Goal: Information Seeking & Learning: Learn about a topic

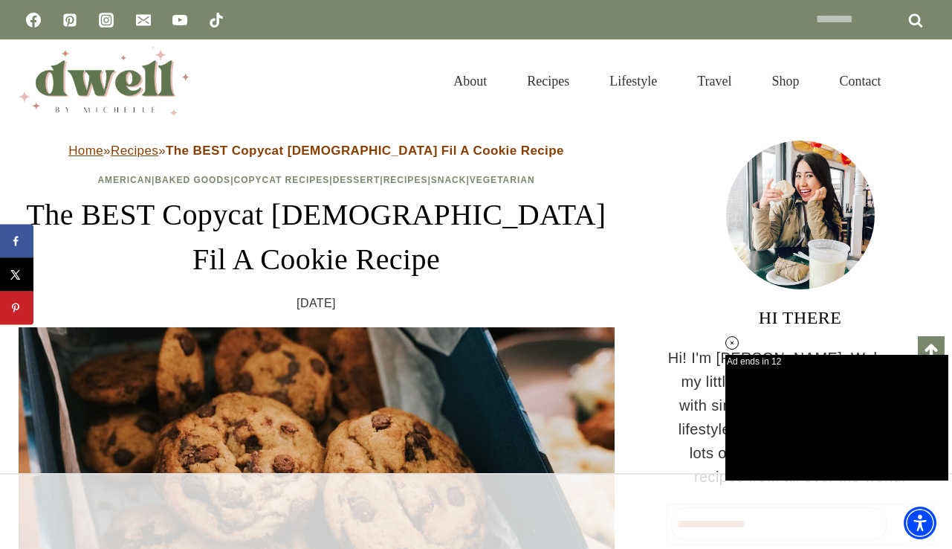
scroll to position [1077, 0]
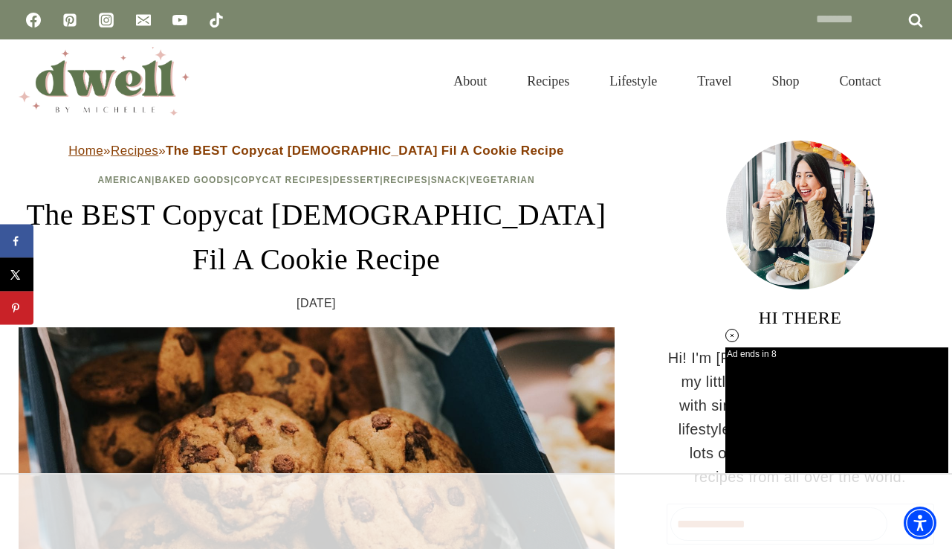
scroll to position [0, 0]
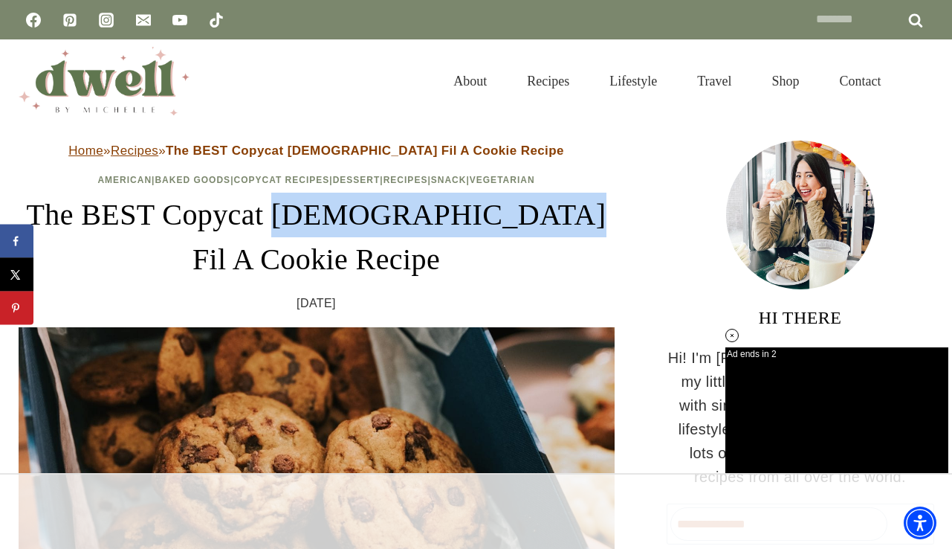
drag, startPoint x: 323, startPoint y: 215, endPoint x: 574, endPoint y: 228, distance: 251.6
click at [574, 228] on h1 "The BEST Copycat [DEMOGRAPHIC_DATA] Fil A Cookie Recipe" at bounding box center [317, 237] width 596 height 89
copy h1 "[DEMOGRAPHIC_DATA] Fil A Cookie"
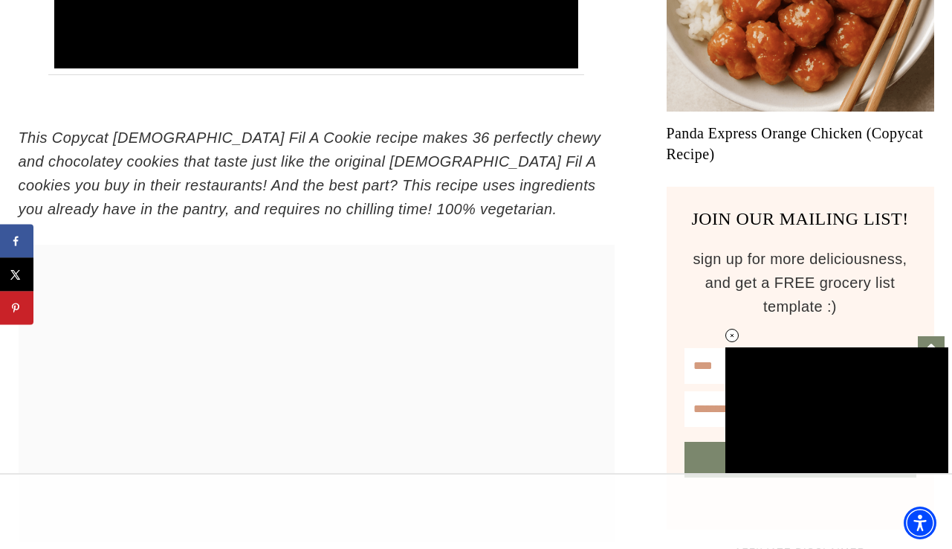
scroll to position [1123, 0]
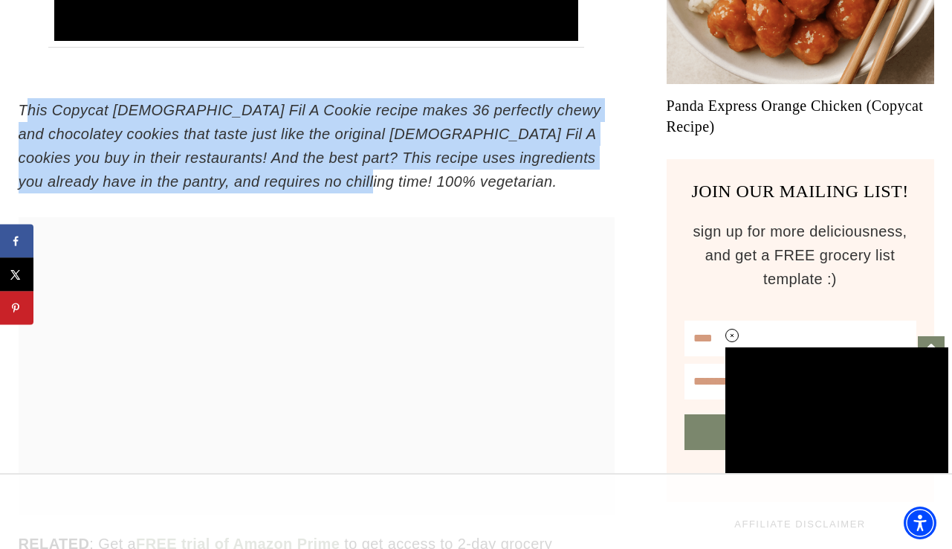
drag, startPoint x: 23, startPoint y: 112, endPoint x: 324, endPoint y: 182, distance: 309.3
click at [324, 184] on p "This Copycat [DEMOGRAPHIC_DATA] Fil A Cookie recipe makes 36 perfectly chewy an…" at bounding box center [317, 145] width 596 height 95
copy em "his Copycat [DEMOGRAPHIC_DATA] Fil A Cookie recipe makes 36 perfectly chewy and…"
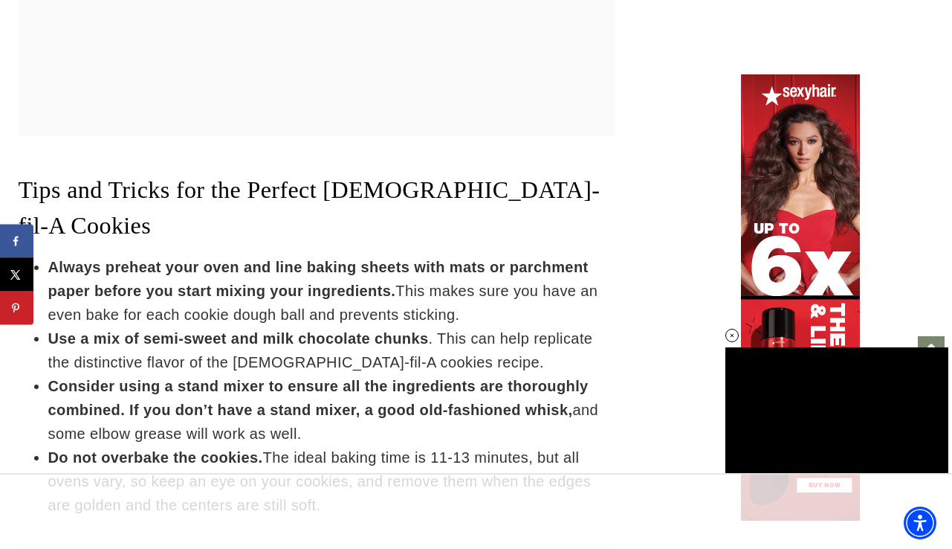
scroll to position [2443, 0]
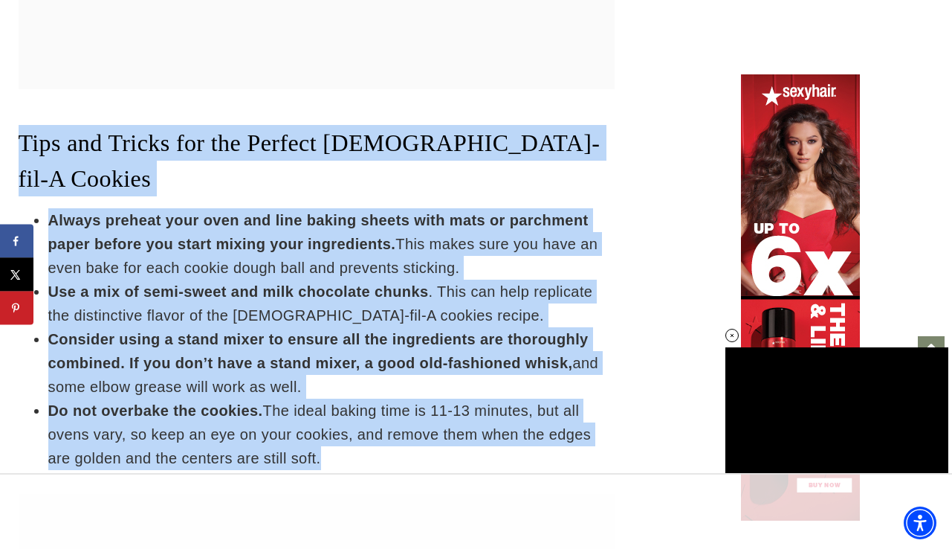
drag, startPoint x: 23, startPoint y: 108, endPoint x: 260, endPoint y: 386, distance: 365.5
copy div "Tips and Tricks for the Perfect [DEMOGRAPHIC_DATA]-fil-A Cookies Always preheat…"
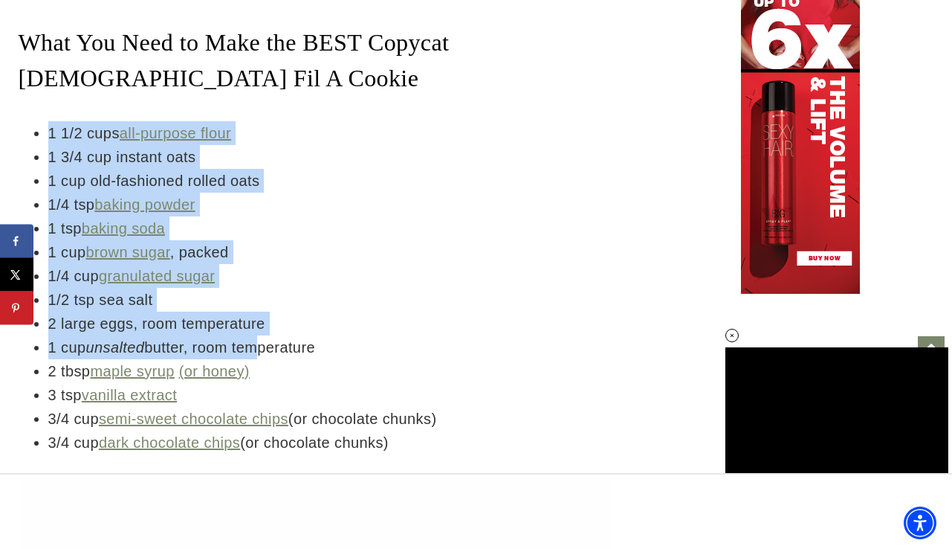
scroll to position [3253, 0]
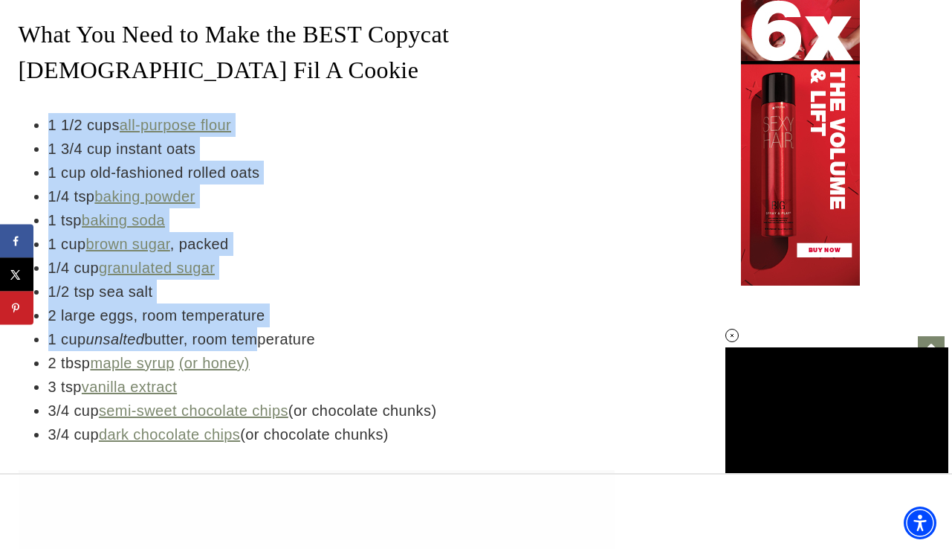
drag, startPoint x: 24, startPoint y: 143, endPoint x: 405, endPoint y: 355, distance: 436.7
click at [407, 361] on ul "1 1/2 cups all-purpose flour 1 3/4 cup instant oats 1 cup old-fashioned rolled …" at bounding box center [317, 279] width 596 height 333
copy ul "1 1/2 cups all-purpose flour 1 3/4 cup instant oats 1 cup old-fashioned rolled …"
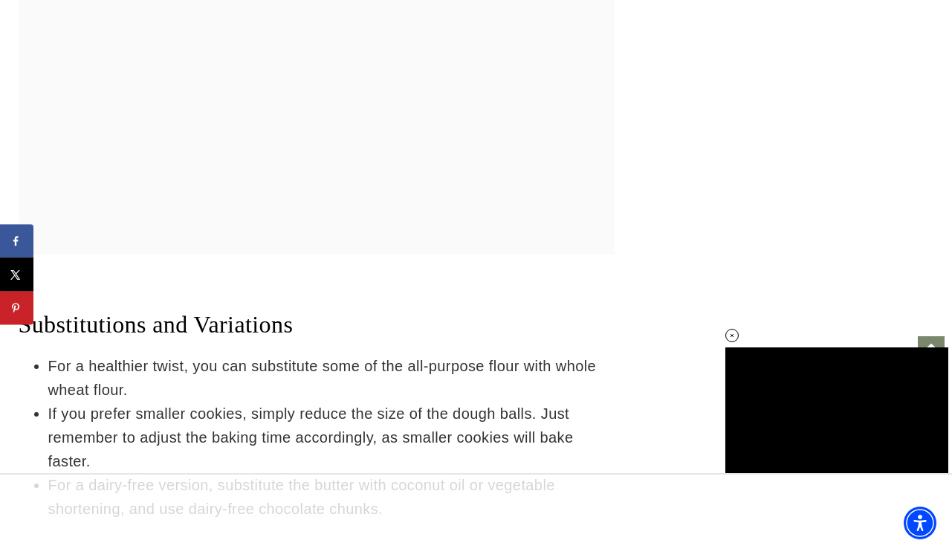
scroll to position [3812, 0]
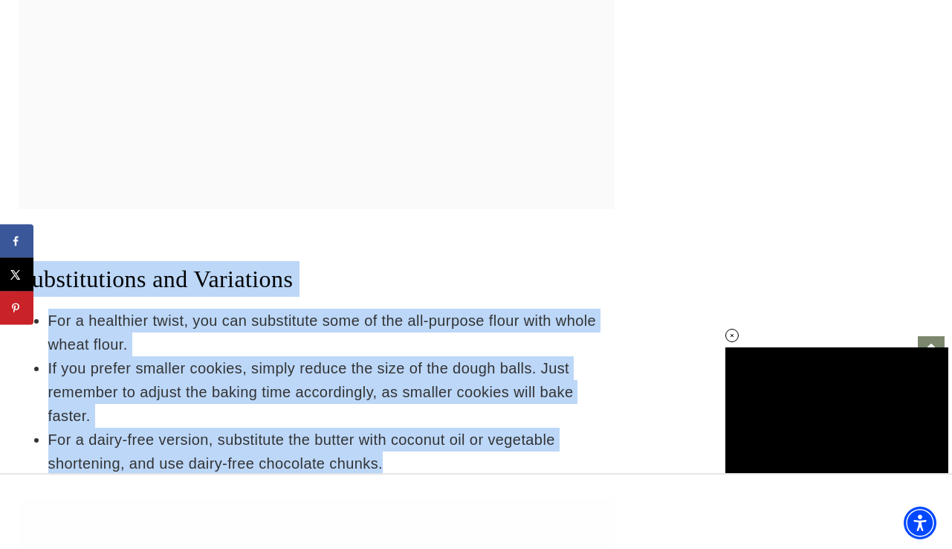
drag, startPoint x: 19, startPoint y: 204, endPoint x: 401, endPoint y: 368, distance: 416.7
copy div "Substitutions and Variations For a healthier twist, you can substitute some of …"
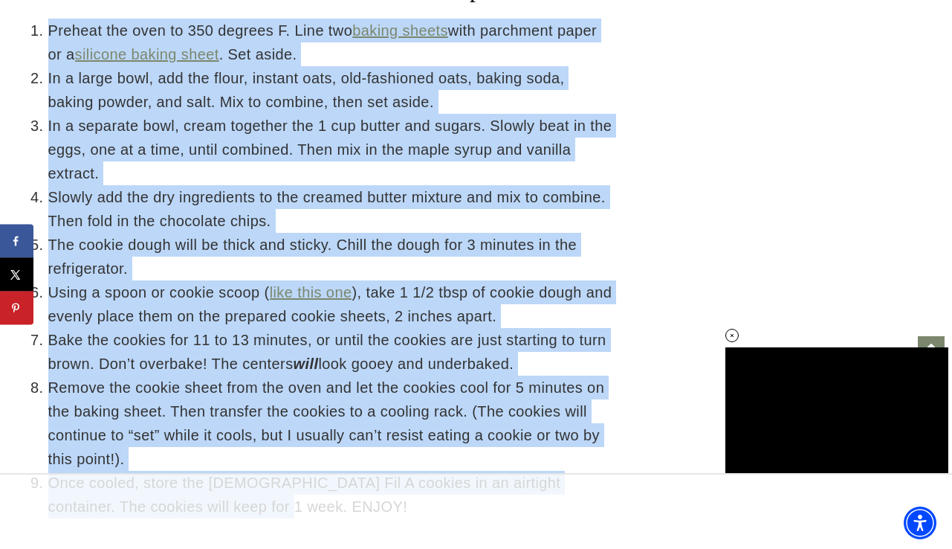
scroll to position [4718, 0]
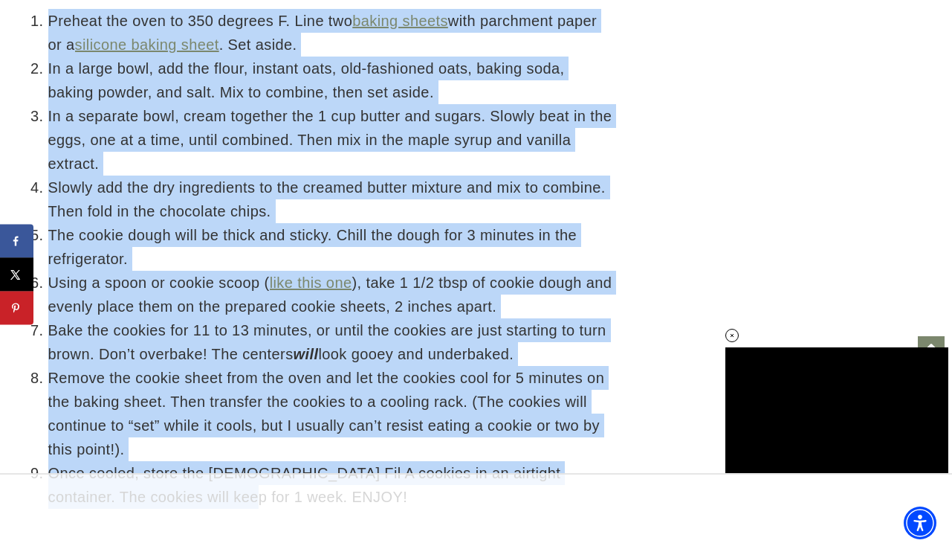
drag, startPoint x: 49, startPoint y: 369, endPoint x: 158, endPoint y: 381, distance: 109.2
click at [158, 381] on ol "Preheat the oven to 350 degrees F. Line two baking sheets with parchment paper …" at bounding box center [317, 259] width 596 height 500
copy ol "Loremip dol sita co 631 adipisc E. Sedd eiu tempor incidi utla etdolorem aliqu …"
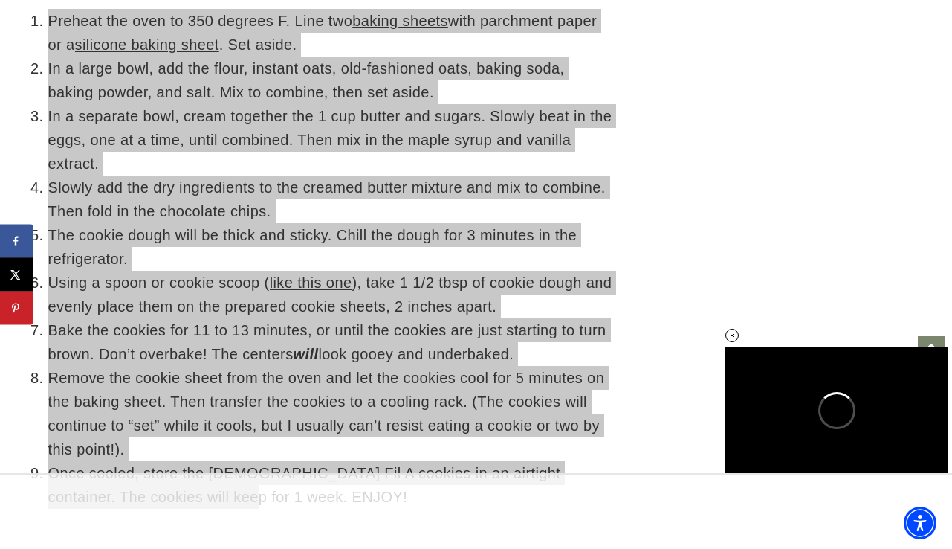
scroll to position [0, 0]
